Goal: Transaction & Acquisition: Purchase product/service

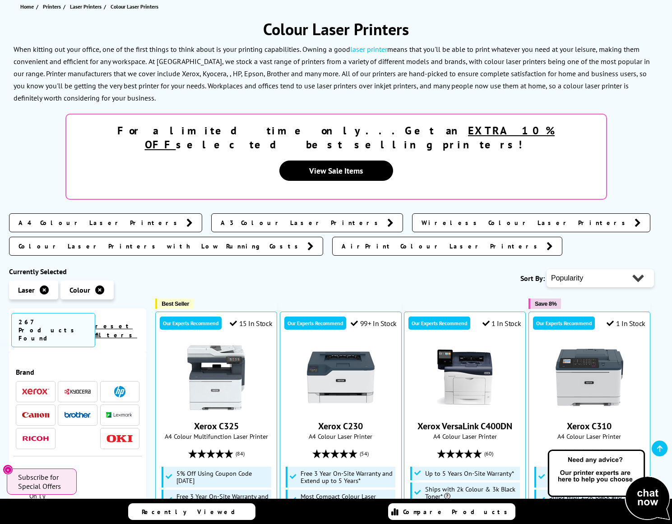
scroll to position [242, 0]
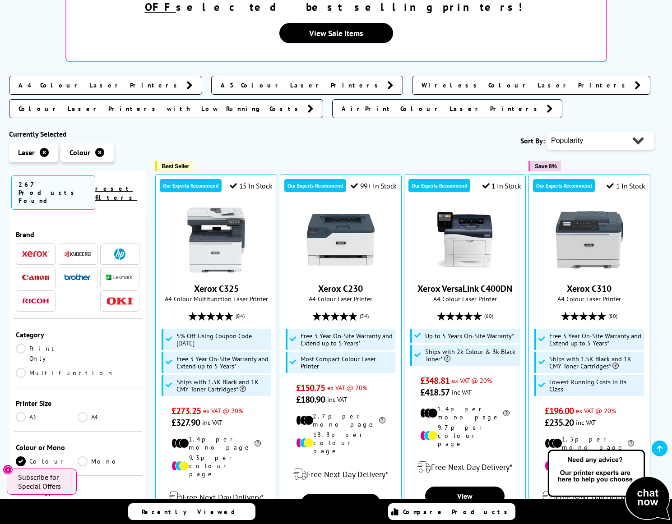
click at [40, 344] on link "Print Only" at bounding box center [47, 354] width 62 height 20
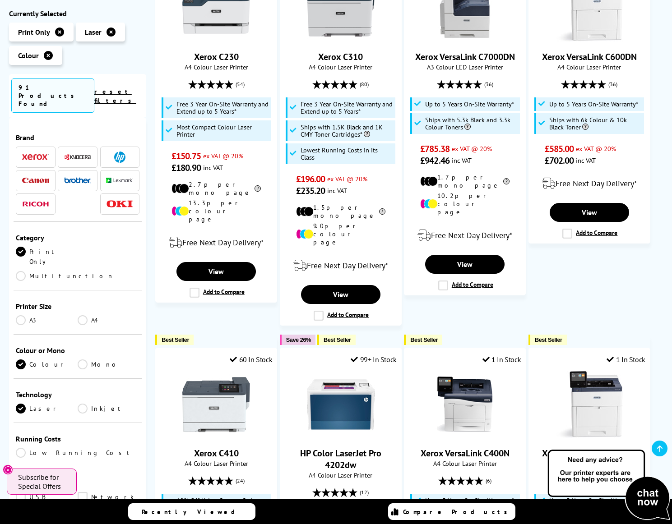
click at [85, 315] on link "A4" at bounding box center [109, 320] width 62 height 10
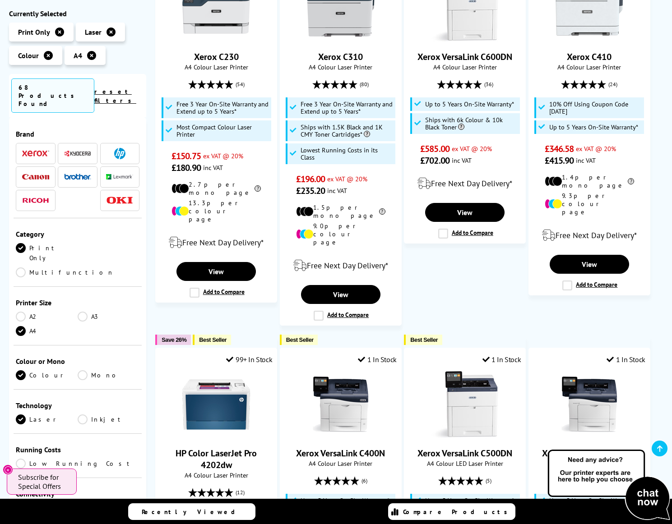
scroll to position [103, 0]
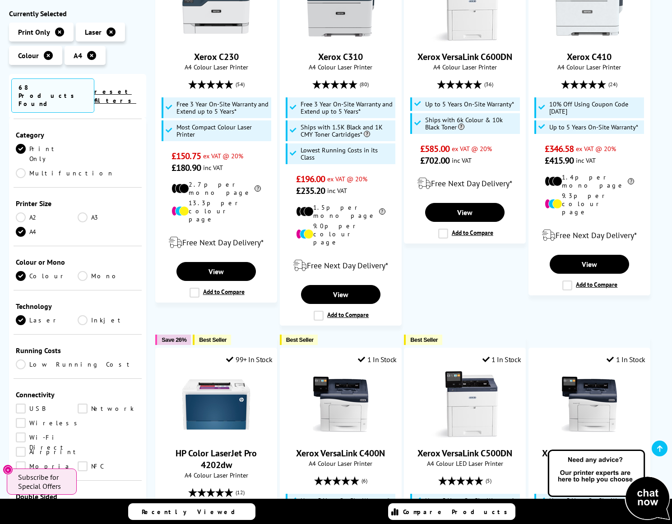
click at [21, 447] on link "Airprint" at bounding box center [48, 452] width 64 height 10
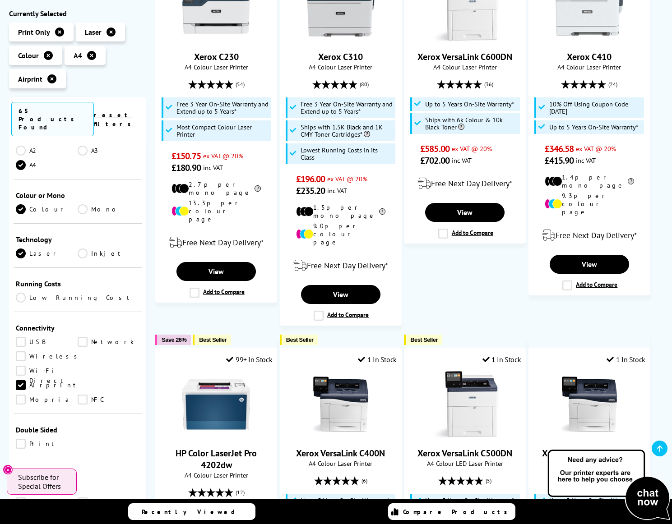
scroll to position [210, 0]
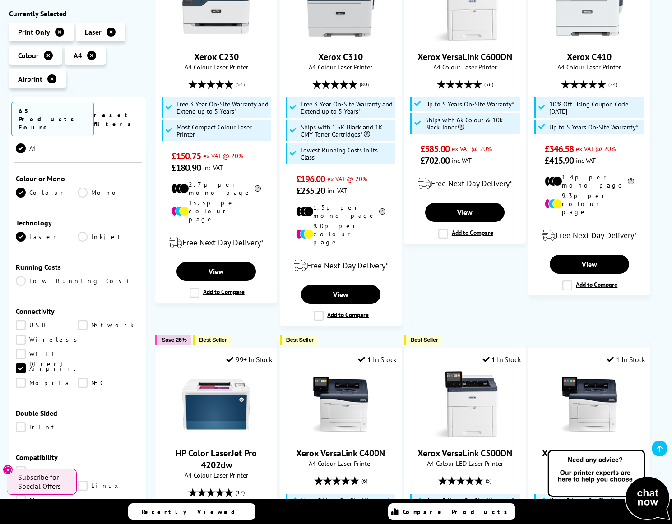
click at [21, 422] on link "Print" at bounding box center [47, 427] width 62 height 10
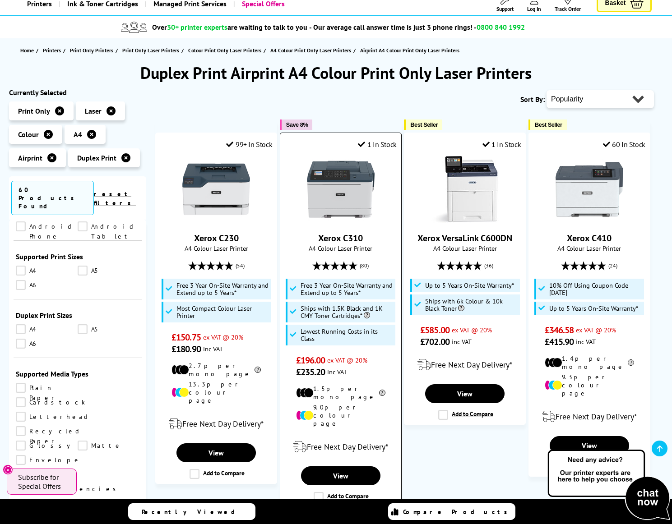
scroll to position [70, 0]
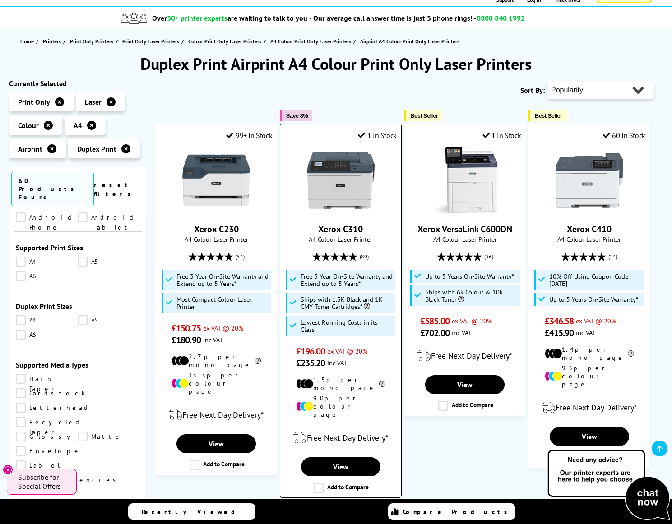
click at [319, 483] on label "Add to Compare" at bounding box center [341, 488] width 55 height 10
click at [0, 0] on input "Add to Compare" at bounding box center [0, 0] width 0 height 0
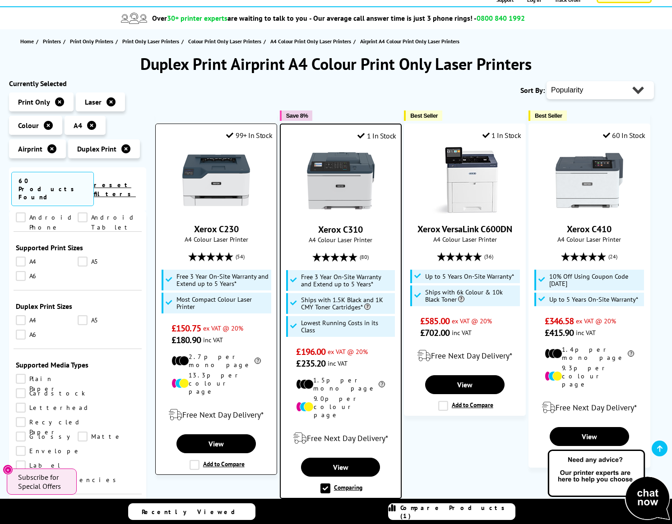
click at [191, 460] on label "Add to Compare" at bounding box center [216, 465] width 55 height 10
click at [0, 0] on input "Add to Compare" at bounding box center [0, 0] width 0 height 0
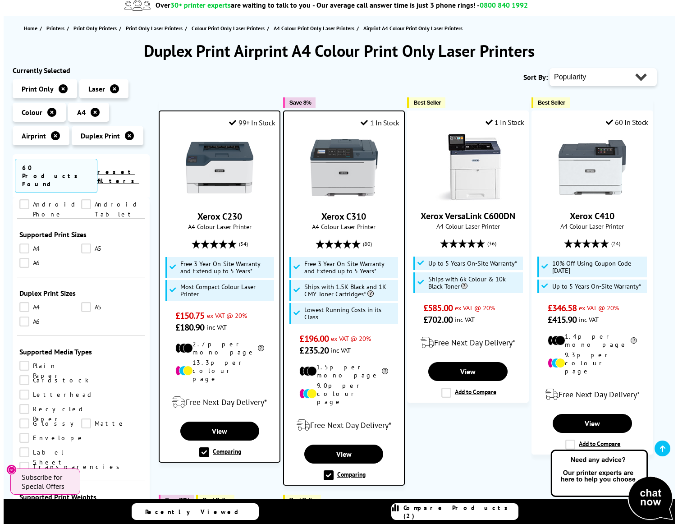
scroll to position [217, 0]
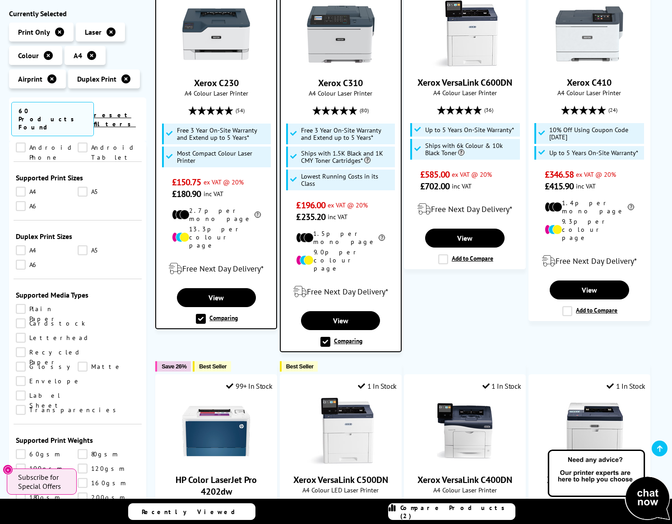
click at [446, 514] on span "Compare Products (2)" at bounding box center [457, 512] width 115 height 16
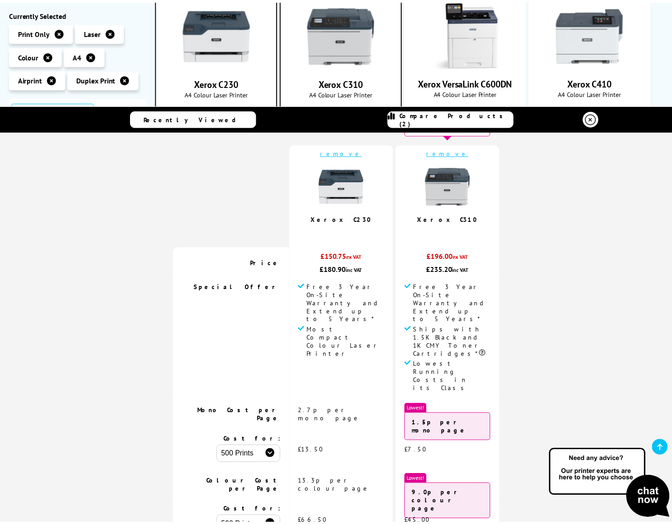
scroll to position [0, 0]
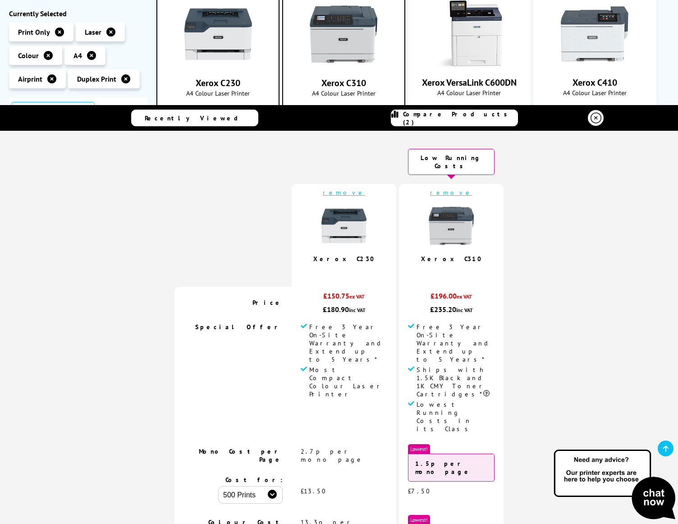
click at [595, 122] on icon at bounding box center [596, 118] width 11 height 11
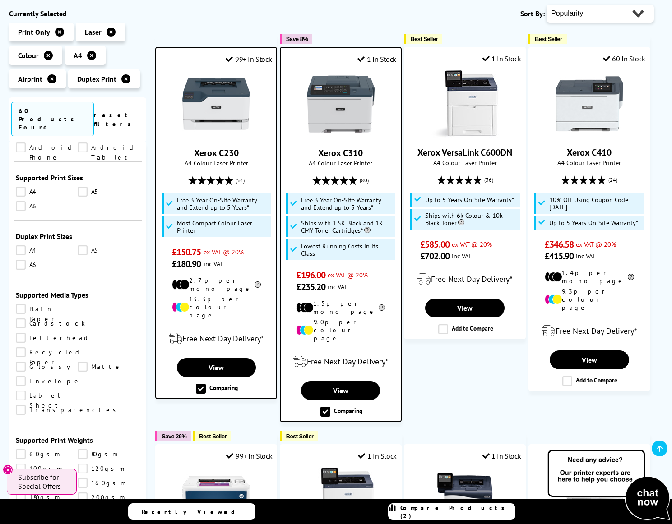
scroll to position [188, 0]
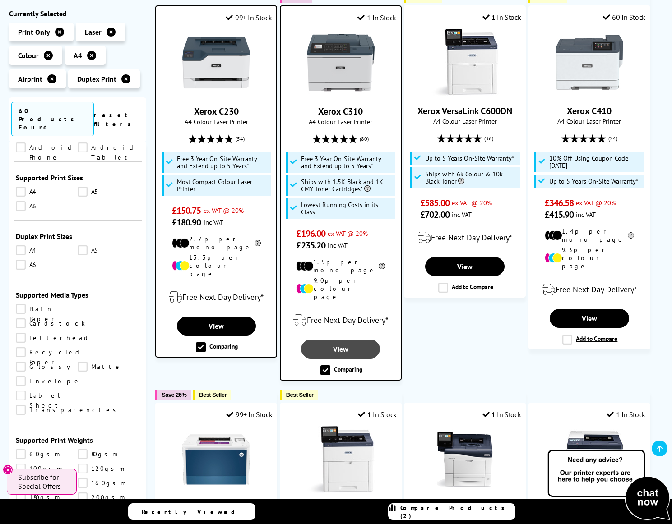
click at [352, 340] on link "View" at bounding box center [340, 349] width 79 height 19
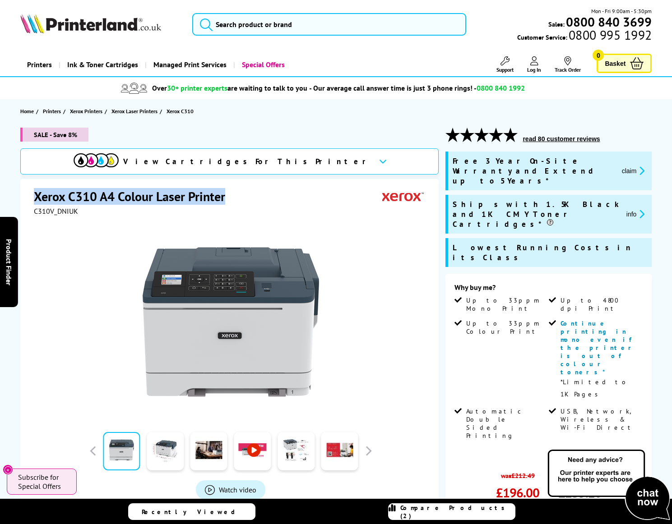
drag, startPoint x: 222, startPoint y: 195, endPoint x: 36, endPoint y: 189, distance: 186.4
click at [36, 189] on h1 "Xerox C310 A4 Colour Laser Printer" at bounding box center [134, 196] width 200 height 17
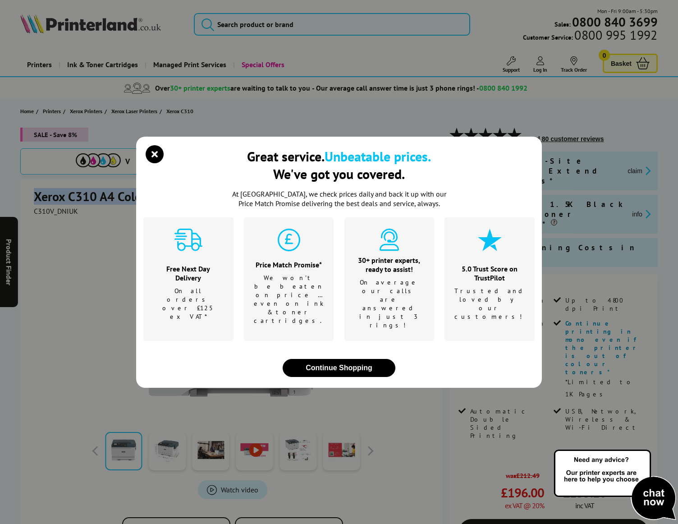
copy h1 "Xerox C310 A4 Colour Laser Printer"
click at [152, 163] on icon "close modal" at bounding box center [155, 154] width 18 height 18
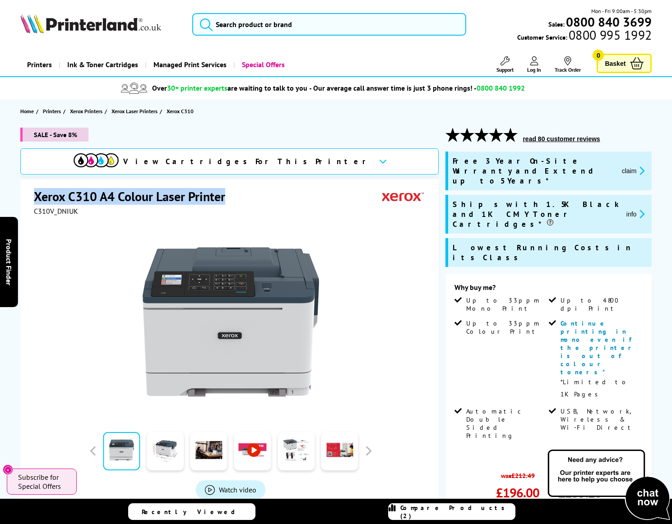
copy h1 "Xerox C310 A4 Colour Laser Printer"
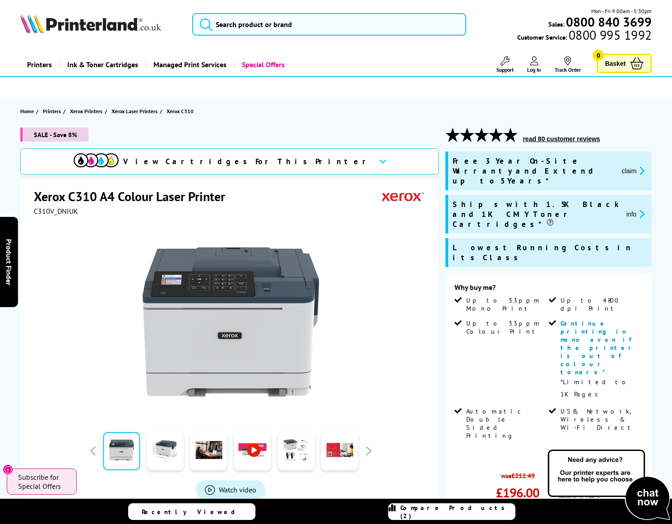
click at [523, 519] on link "Add to Basket" at bounding box center [548, 532] width 188 height 26
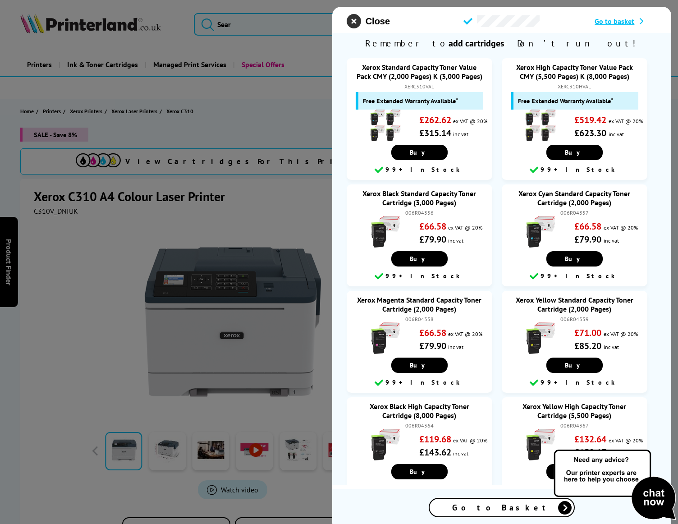
click at [353, 22] on icon "close modal" at bounding box center [354, 21] width 14 height 14
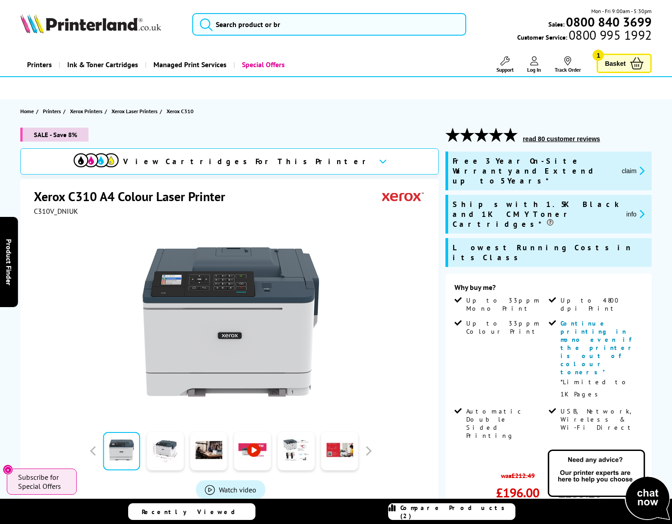
click at [379, 161] on icon at bounding box center [383, 161] width 8 height 5
click at [612, 68] on span "Basket" at bounding box center [614, 63] width 21 height 12
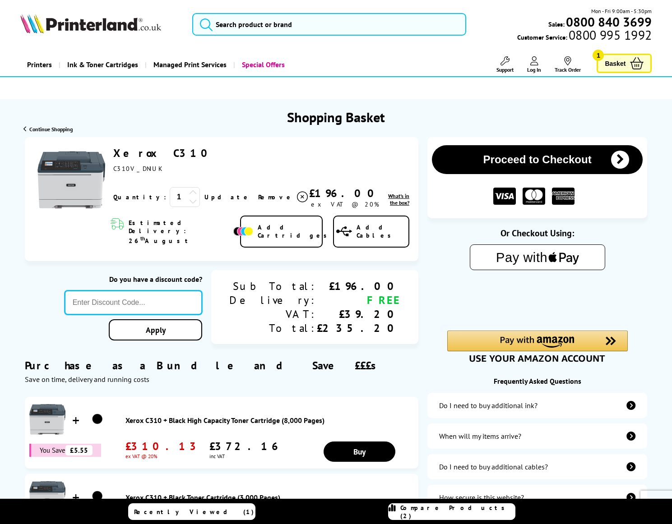
click at [187, 293] on input "text" at bounding box center [134, 303] width 138 height 24
type input "AUGUST10"
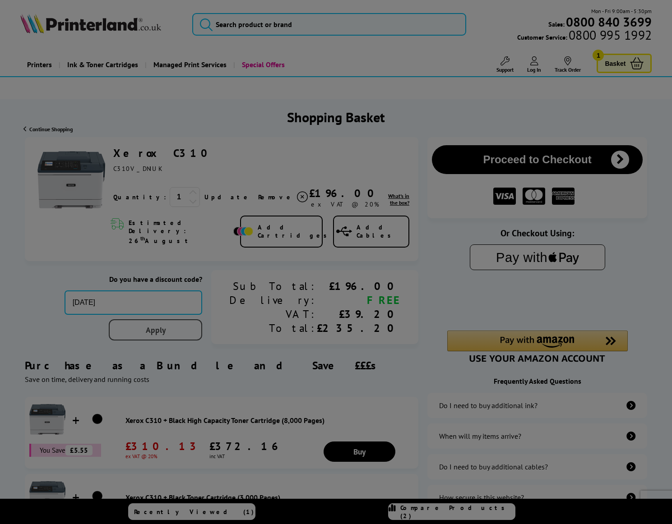
click at [228, 316] on div "Proceed to Checkout Shopping Basket 1 Update" at bounding box center [336, 468] width 672 height 663
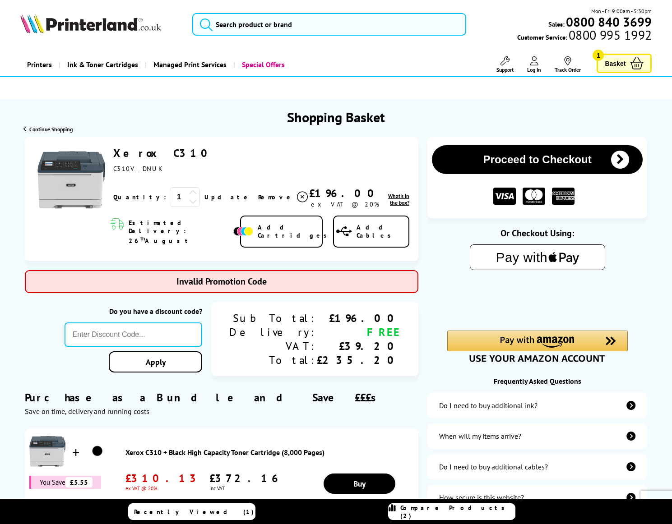
click at [145, 152] on link "Xerox C310" at bounding box center [163, 153] width 101 height 14
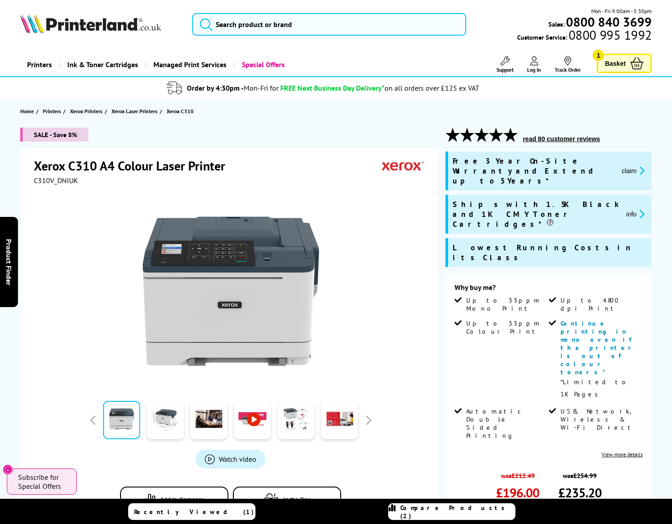
click at [631, 209] on button "info" at bounding box center [635, 214] width 24 height 10
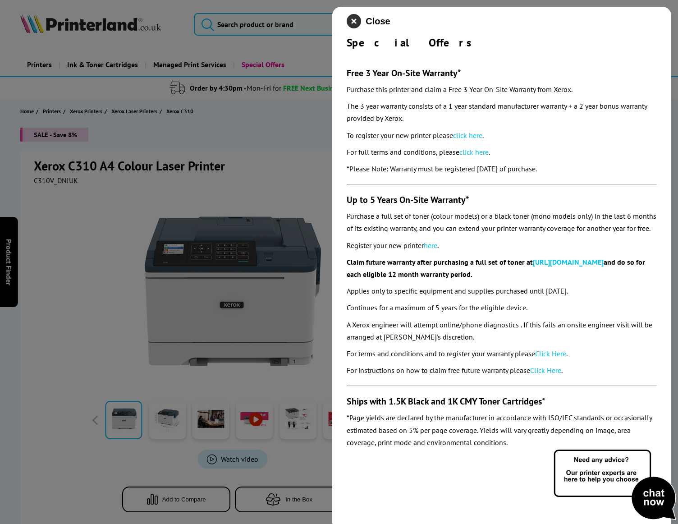
click at [352, 23] on icon "close modal" at bounding box center [354, 21] width 14 height 14
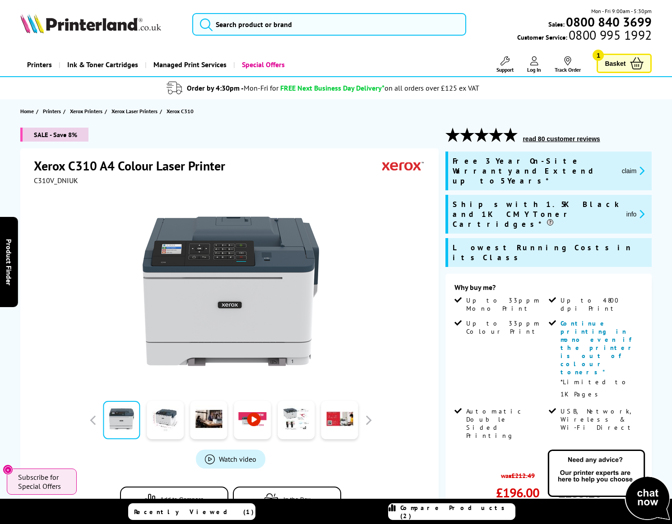
click at [623, 64] on span "Basket" at bounding box center [614, 63] width 21 height 12
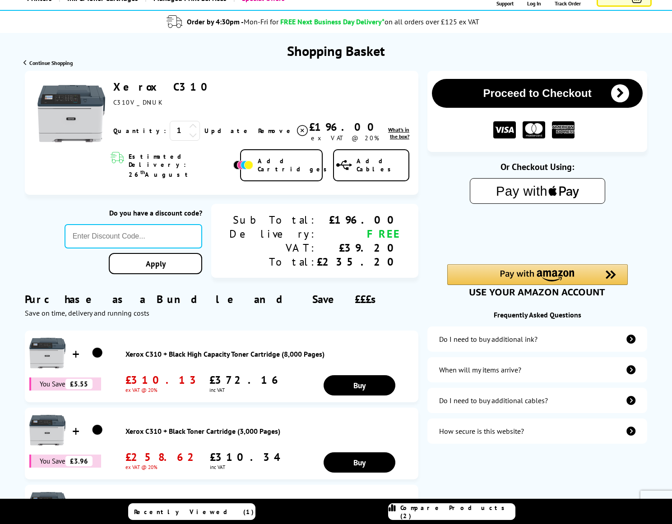
scroll to position [140, 0]
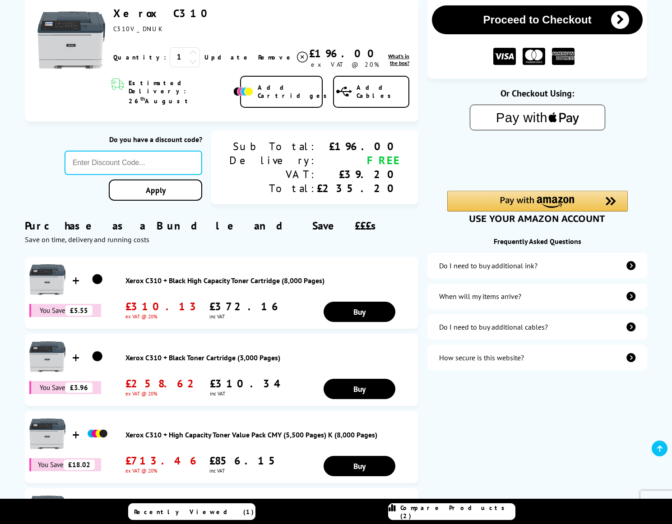
click at [578, 334] on div "Do I need to buy additional cables?" at bounding box center [537, 326] width 220 height 25
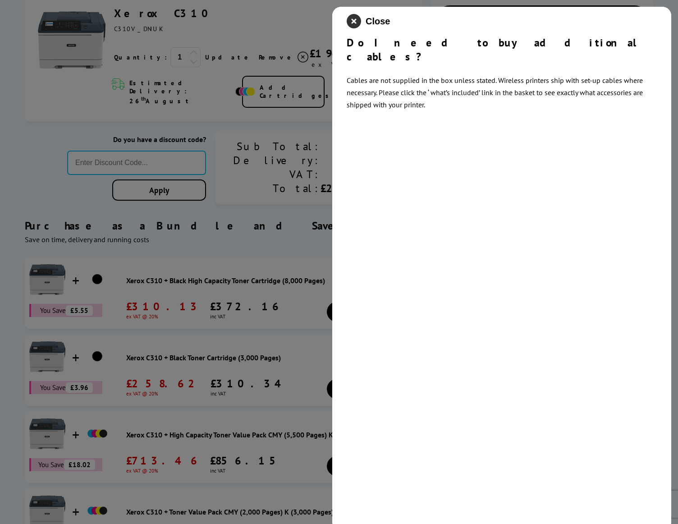
click at [352, 24] on icon "close modal" at bounding box center [354, 21] width 14 height 14
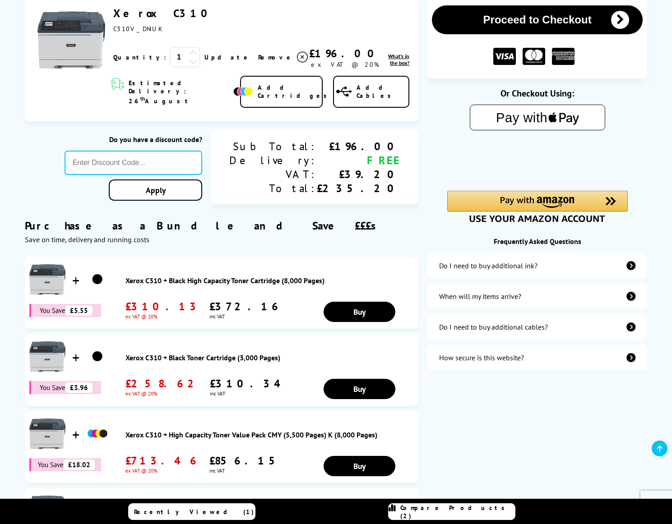
click at [521, 21] on button "Proceed to Checkout" at bounding box center [537, 19] width 211 height 29
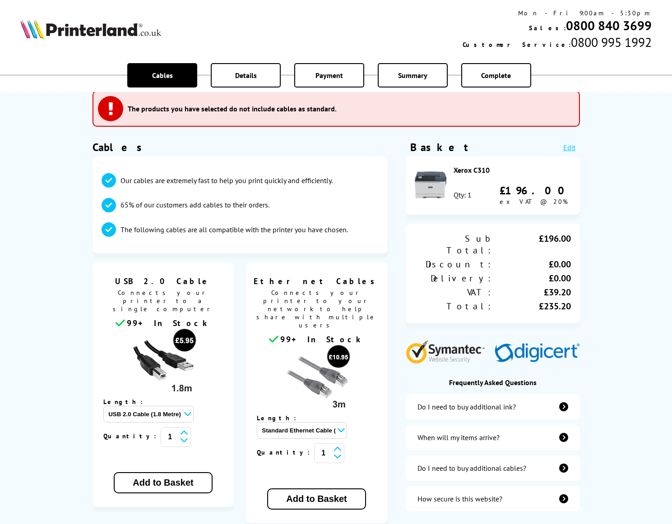
scroll to position [50, 0]
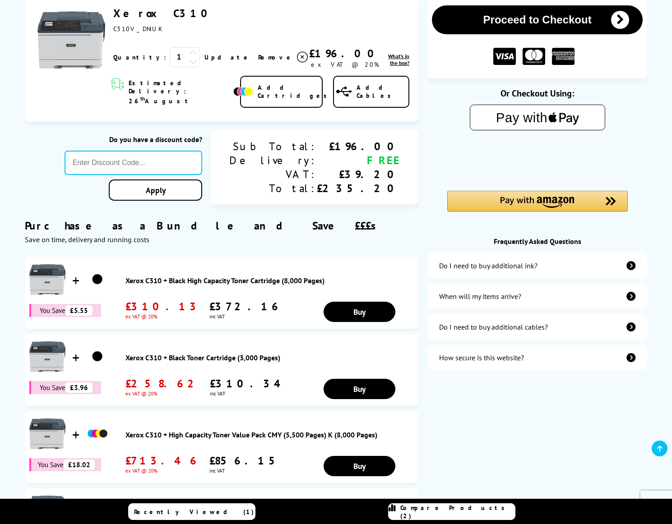
scroll to position [140, 0]
click at [162, 151] on input "text" at bounding box center [134, 163] width 138 height 24
type input "LOYALTY2025"
click at [214, 188] on div "Proceed to Checkout Shopping Basket 1 Update" at bounding box center [336, 328] width 672 height 663
click at [202, 180] on link "Apply" at bounding box center [155, 190] width 93 height 21
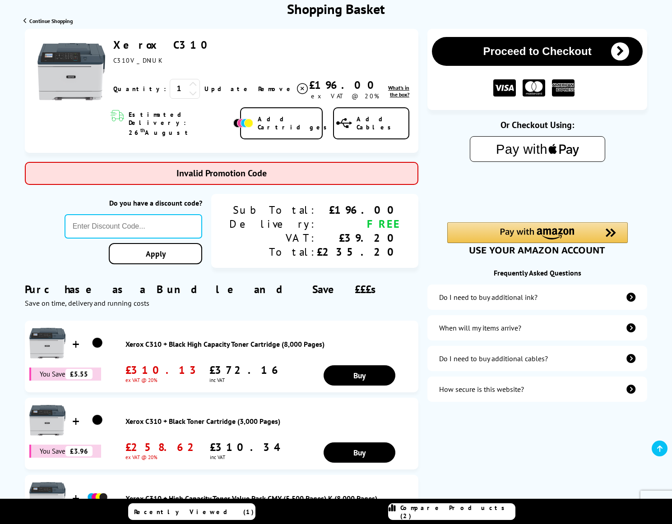
scroll to position [92, 0]
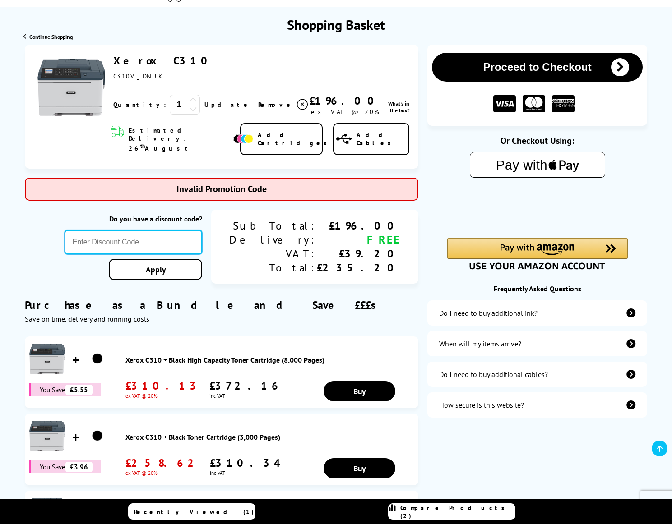
click at [202, 230] on input "text" at bounding box center [134, 242] width 138 height 24
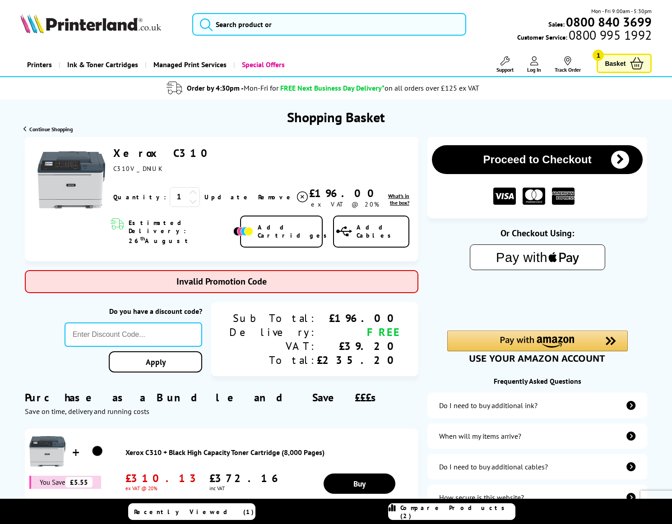
click at [534, 65] on icon at bounding box center [534, 60] width 8 height 9
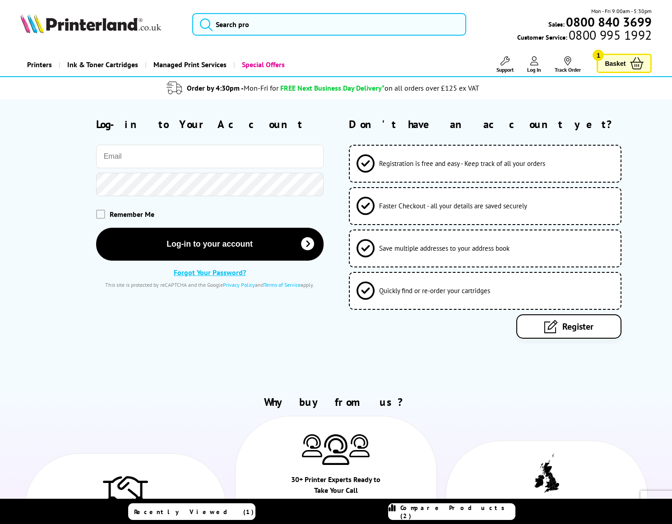
click at [156, 155] on input "email" at bounding box center [209, 156] width 227 height 23
click at [140, 158] on input "email" at bounding box center [209, 156] width 227 height 23
click at [139, 156] on input "email" at bounding box center [209, 156] width 227 height 23
type input "darrenh"
click at [620, 61] on span "Basket" at bounding box center [614, 63] width 21 height 12
